Goal: Find contact information: Find contact information

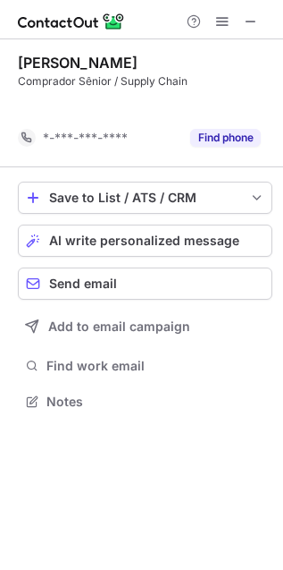
scroll to position [9, 9]
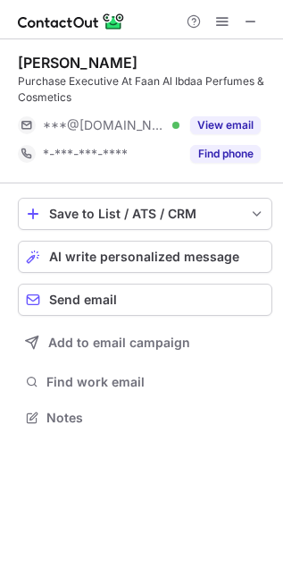
scroll to position [404, 283]
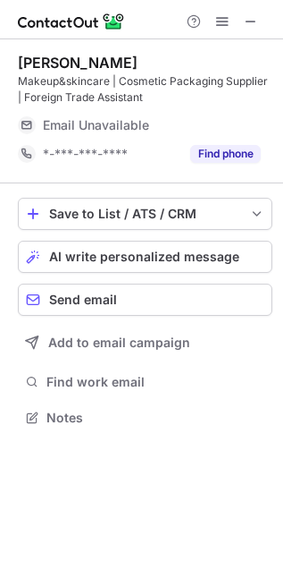
scroll to position [404, 283]
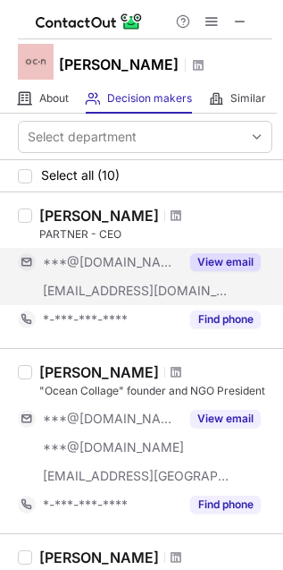
click at [216, 261] on button "View email" at bounding box center [225, 262] width 71 height 18
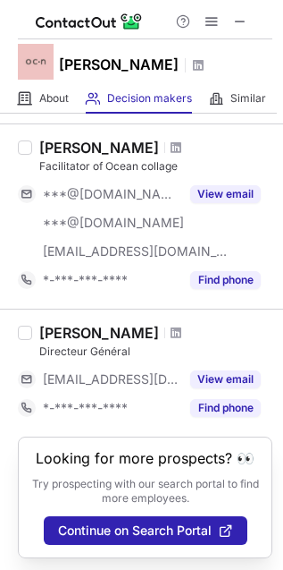
scroll to position [1310, 0]
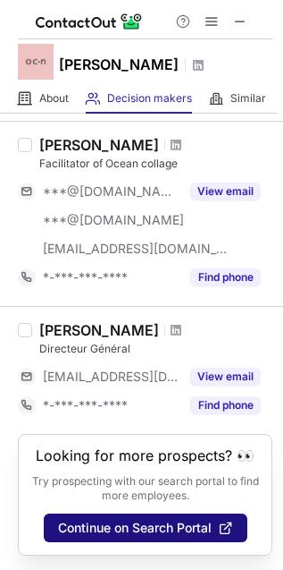
click at [178, 529] on span "Continue on Search Portal" at bounding box center [135, 527] width 154 height 14
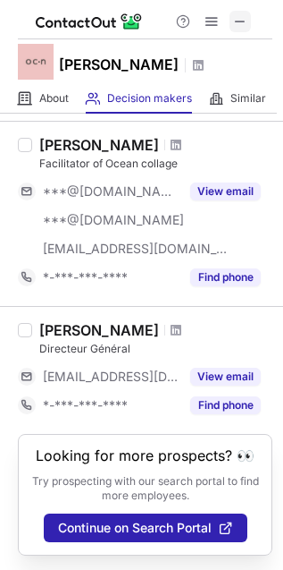
click at [243, 21] on span at bounding box center [240, 21] width 14 height 14
